Goal: Find specific page/section: Find specific page/section

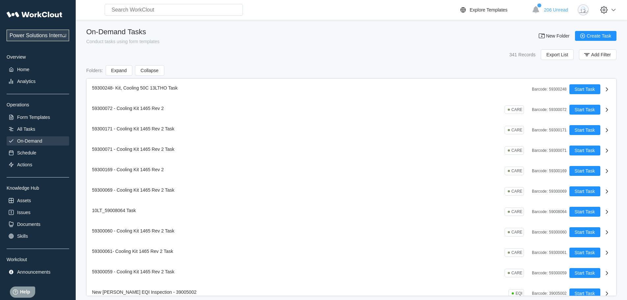
scroll to position [33, 0]
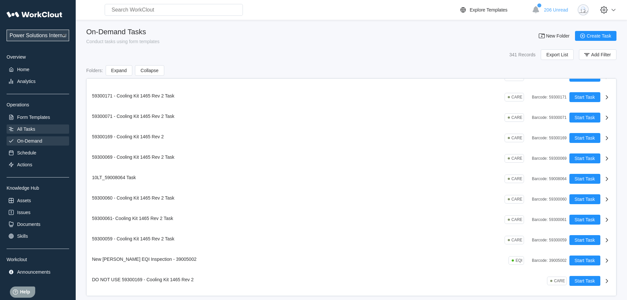
click at [35, 129] on div "All Tasks" at bounding box center [26, 128] width 18 height 5
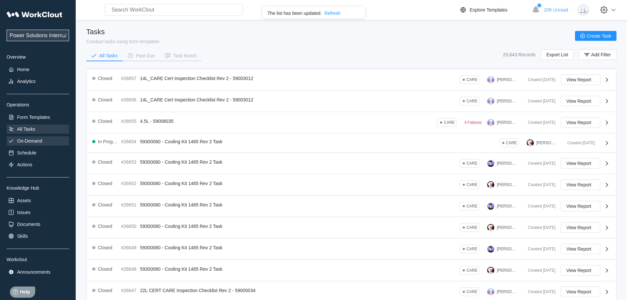
click at [30, 142] on div "On-Demand" at bounding box center [29, 140] width 25 height 5
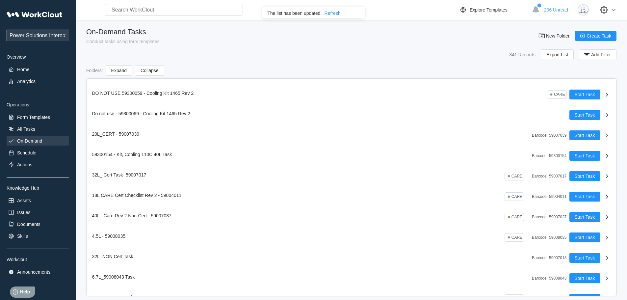
scroll to position [296, 0]
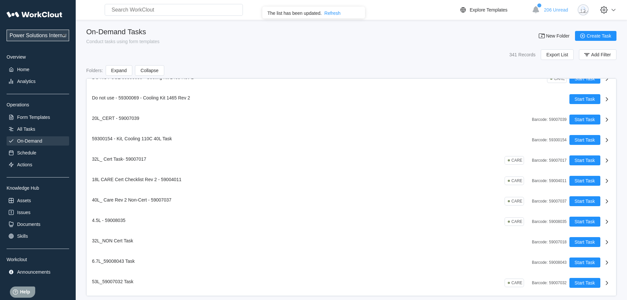
click at [139, 138] on span "59300154 - Kit, Cooling 110C 40L Task" at bounding box center [132, 138] width 80 height 5
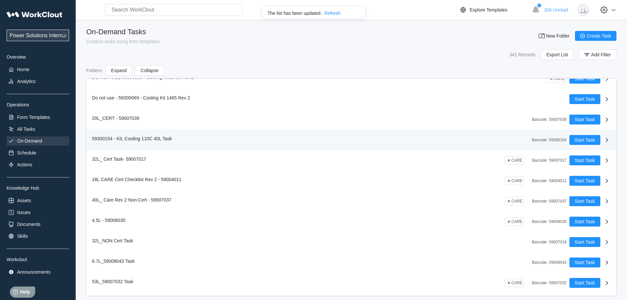
click at [604, 140] on icon at bounding box center [607, 140] width 8 height 8
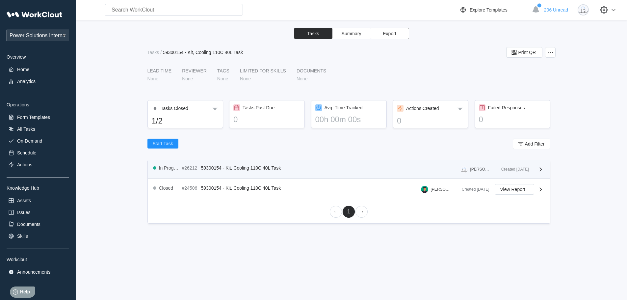
click at [541, 168] on icon at bounding box center [541, 169] width 8 height 8
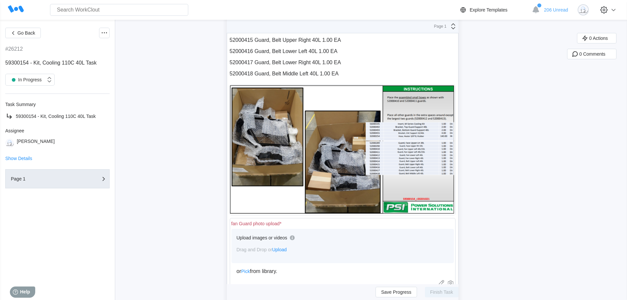
scroll to position [582, 0]
